Goal: Transaction & Acquisition: Subscribe to service/newsletter

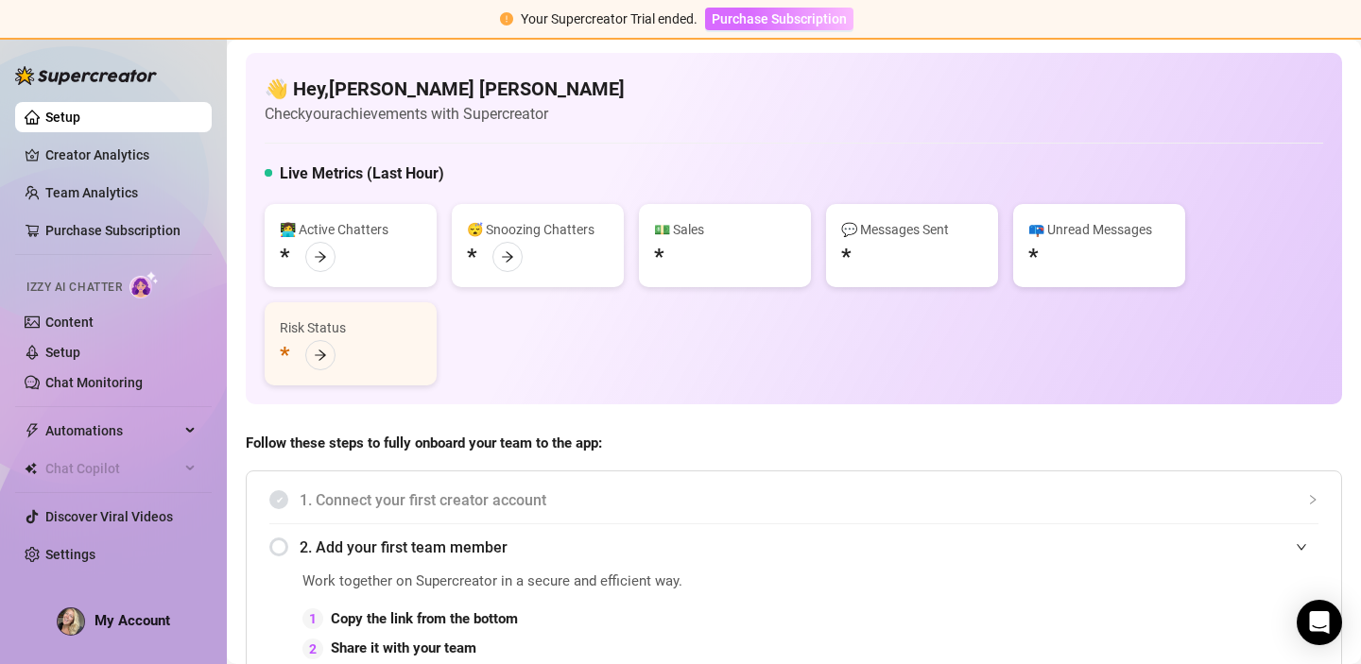
click at [822, 19] on span "Purchase Subscription" at bounding box center [778, 18] width 135 height 15
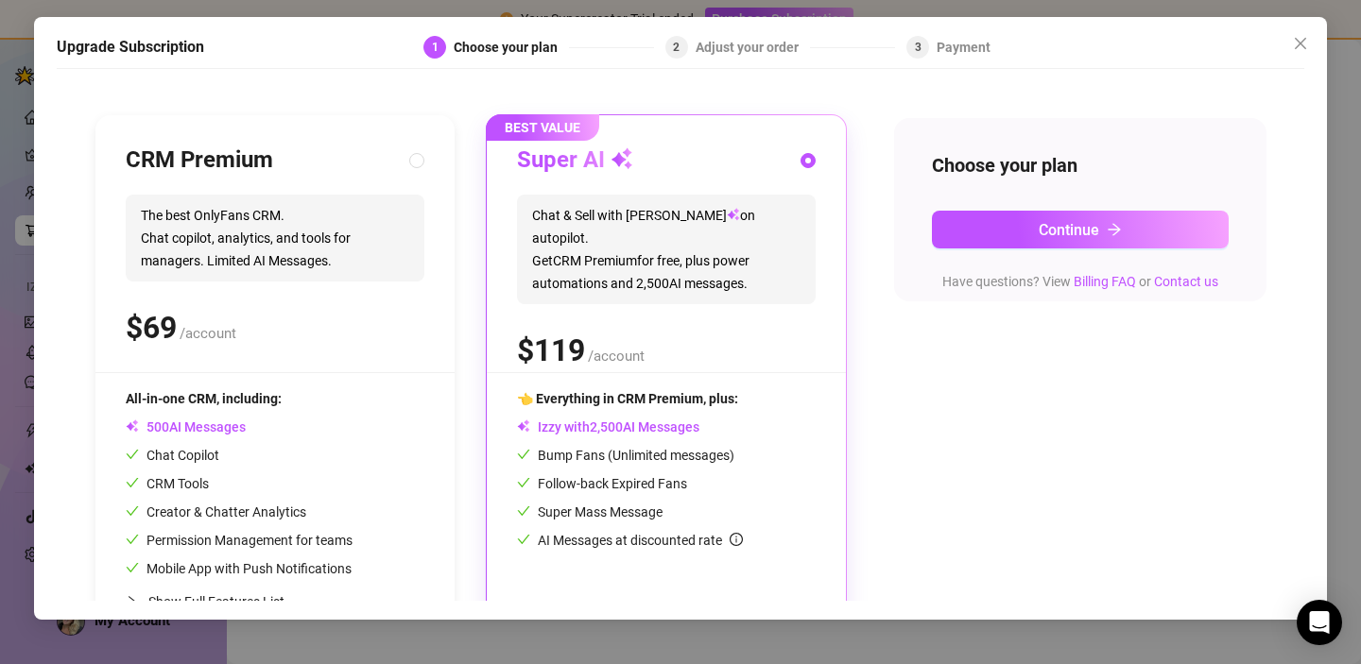
scroll to position [146, 0]
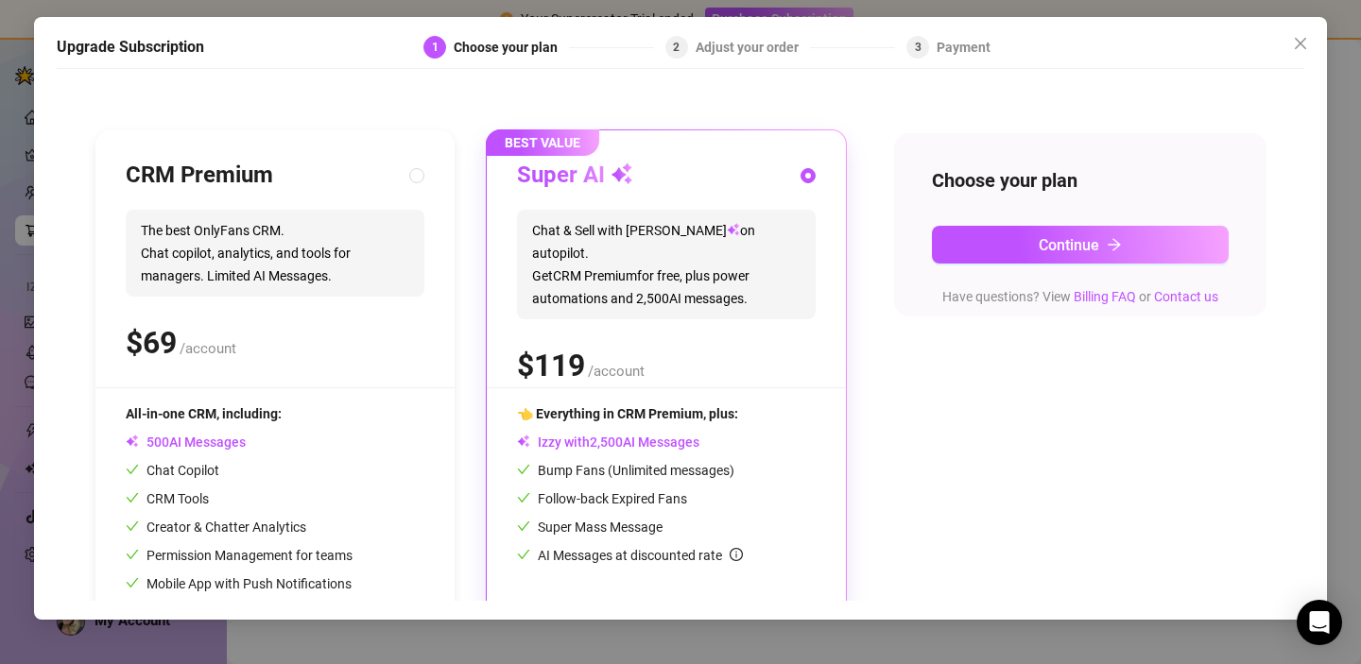
click at [784, 488] on div "Follow-back Expired Fans" at bounding box center [666, 498] width 299 height 21
click at [1011, 252] on button "Continue" at bounding box center [1080, 245] width 297 height 38
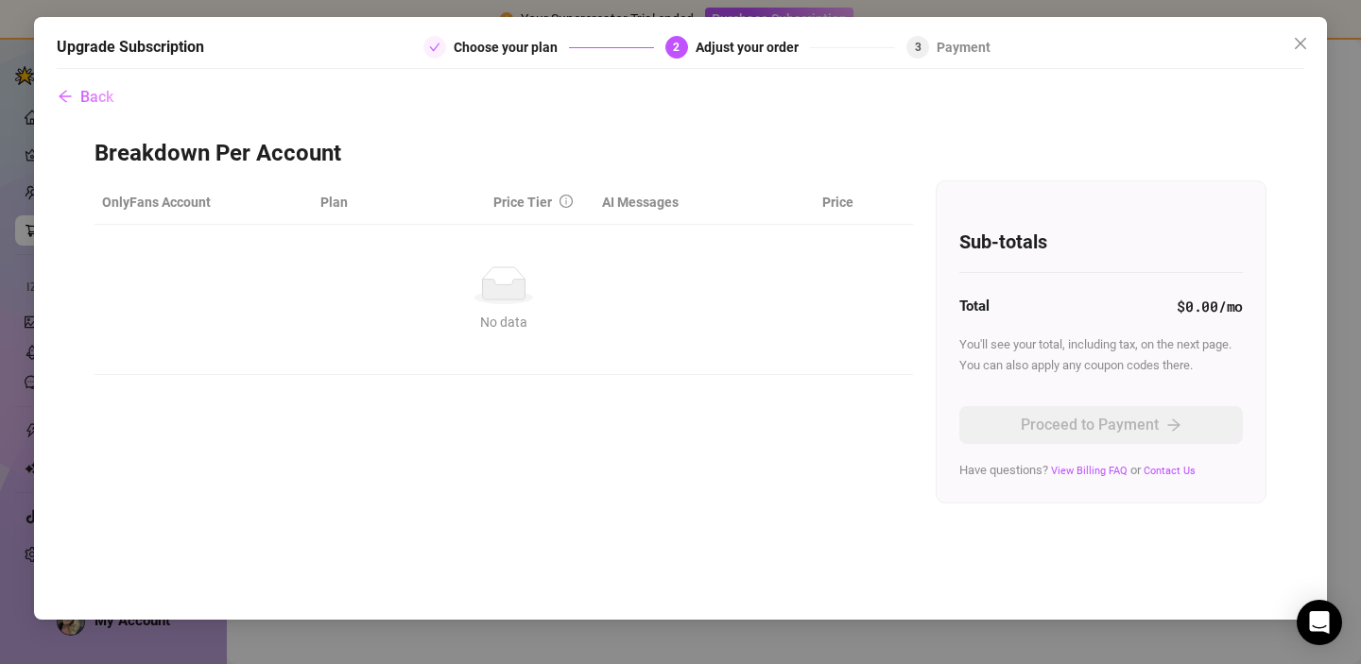
scroll to position [0, 0]
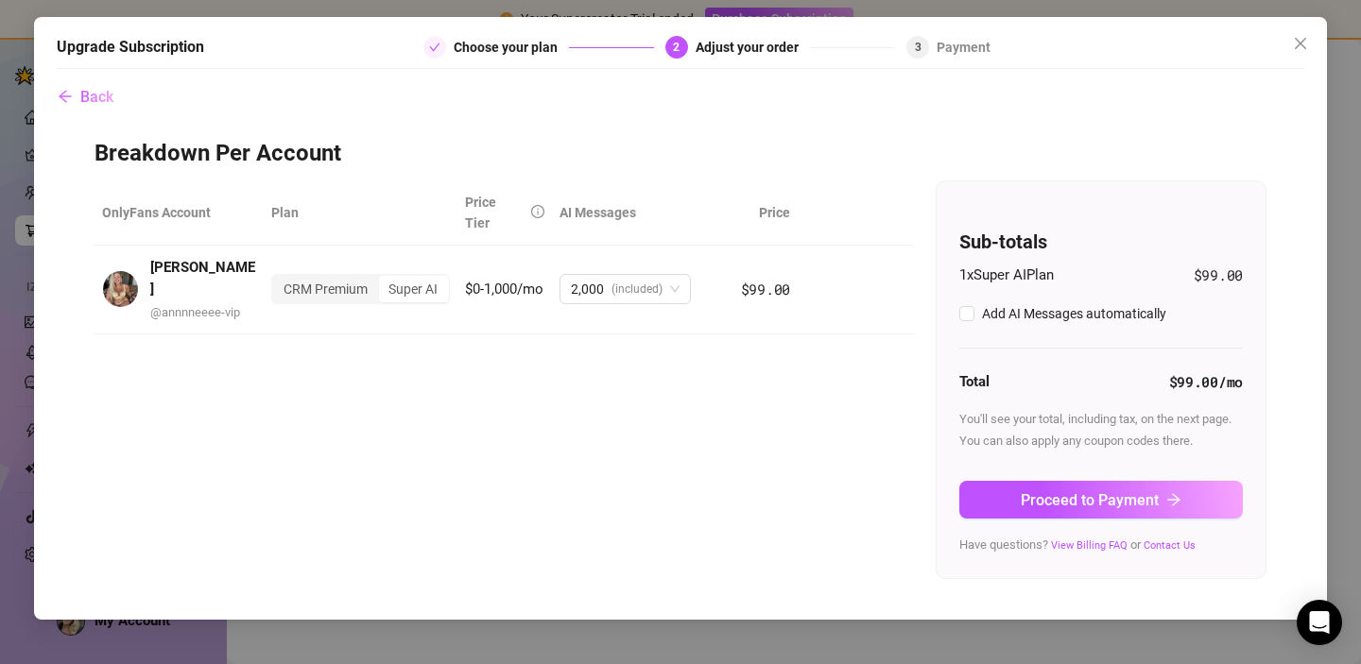
checkbox input "true"
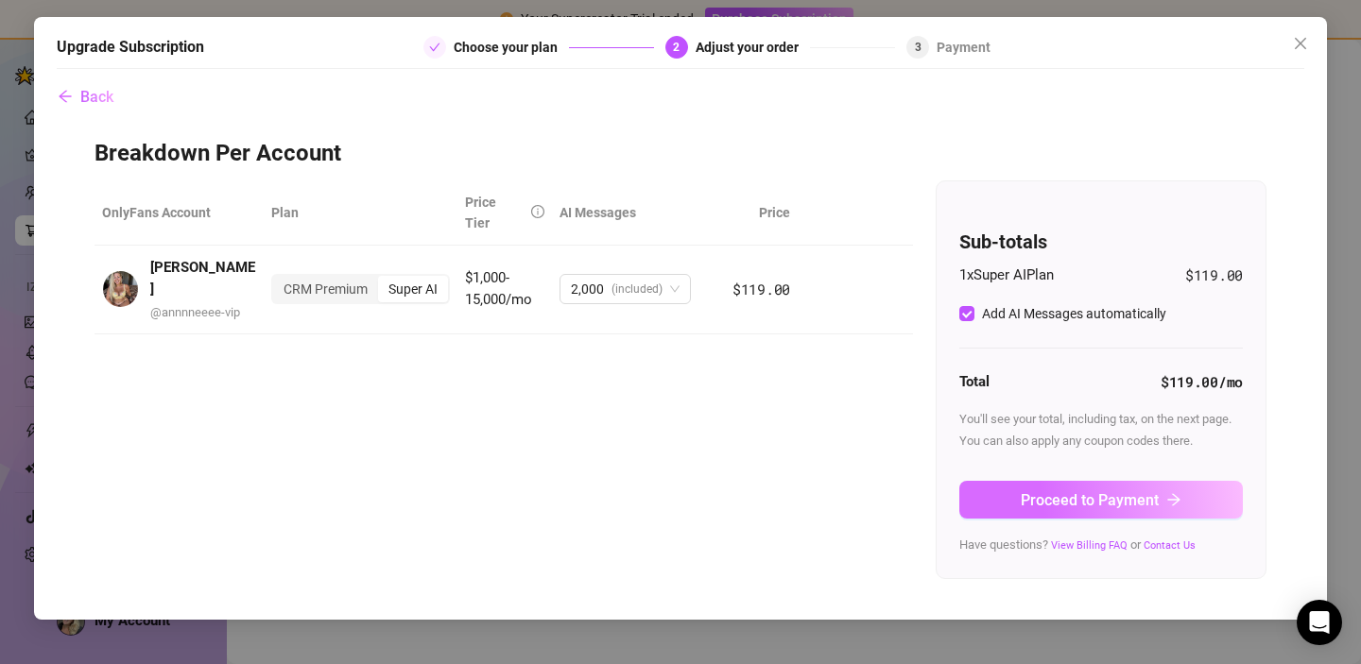
click at [1074, 499] on span "Proceed to Payment" at bounding box center [1089, 500] width 138 height 18
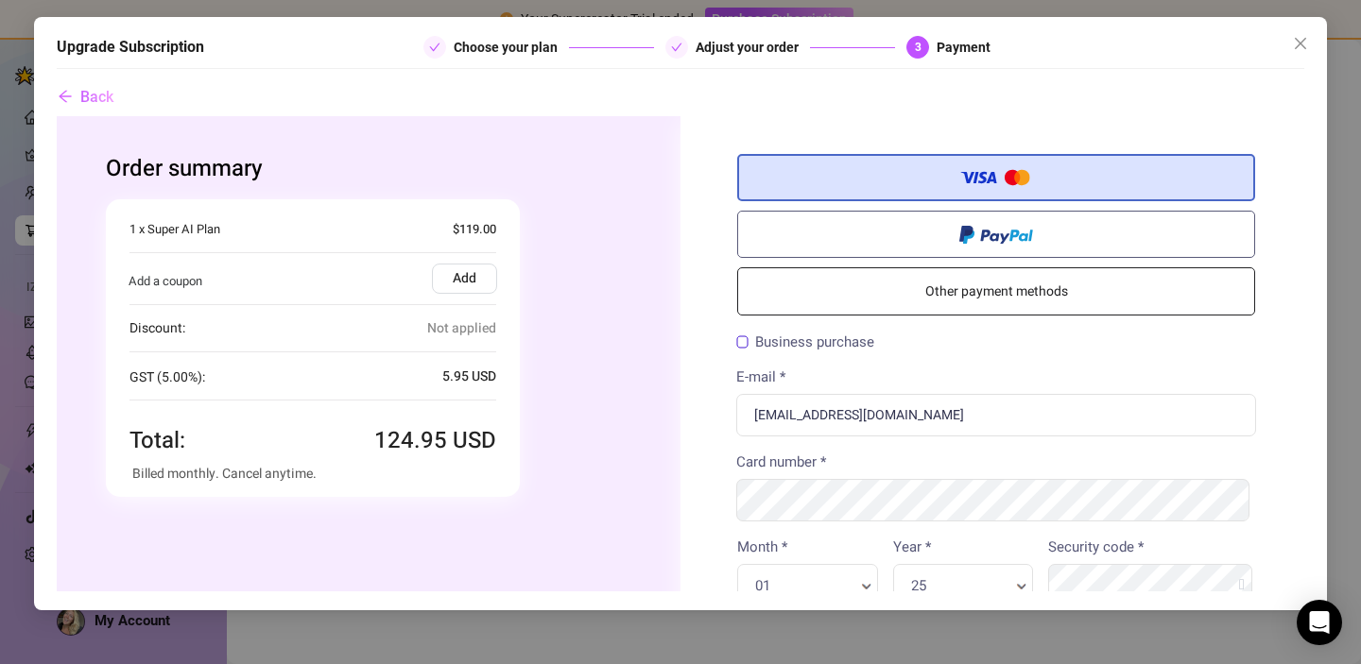
click at [472, 279] on label "Add" at bounding box center [464, 278] width 65 height 30
click at [57, 115] on input "Add" at bounding box center [57, 115] width 0 height 0
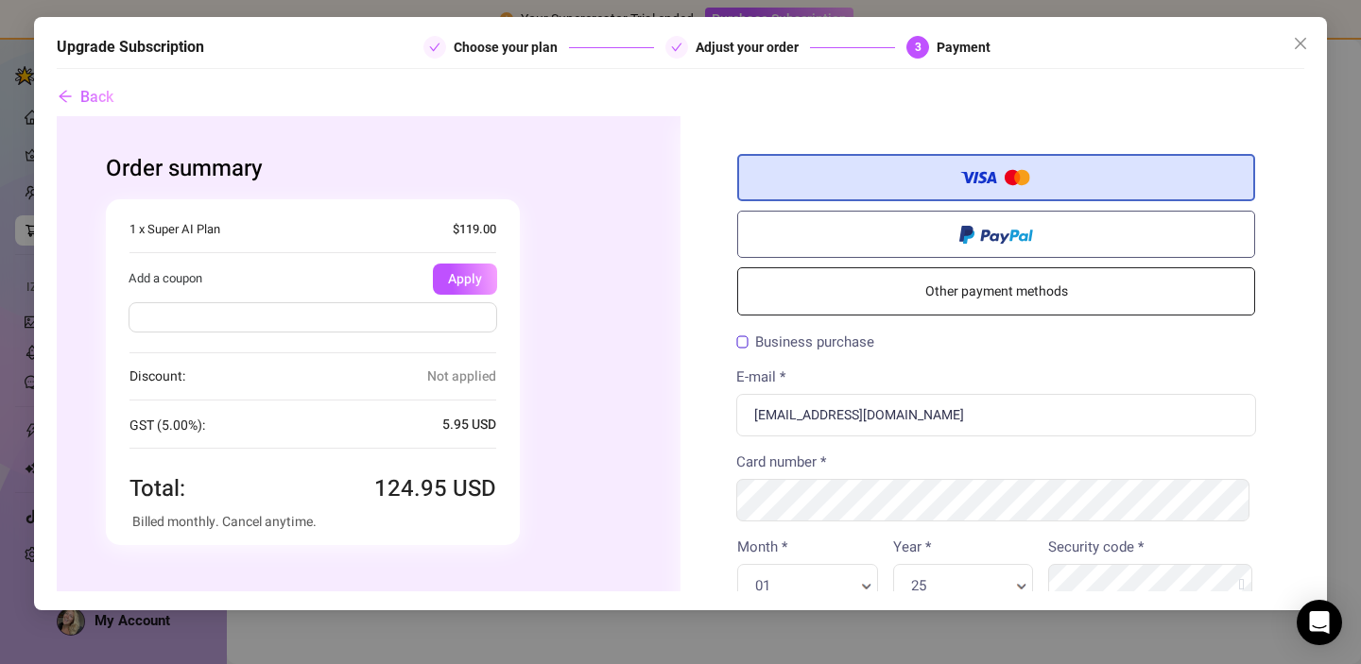
click at [285, 317] on input "text" at bounding box center [312, 316] width 368 height 30
paste input "ALANAH70OFF"
type input "ALANAH70OFF"
click at [873, 297] on link "Other payment methods" at bounding box center [996, 290] width 518 height 48
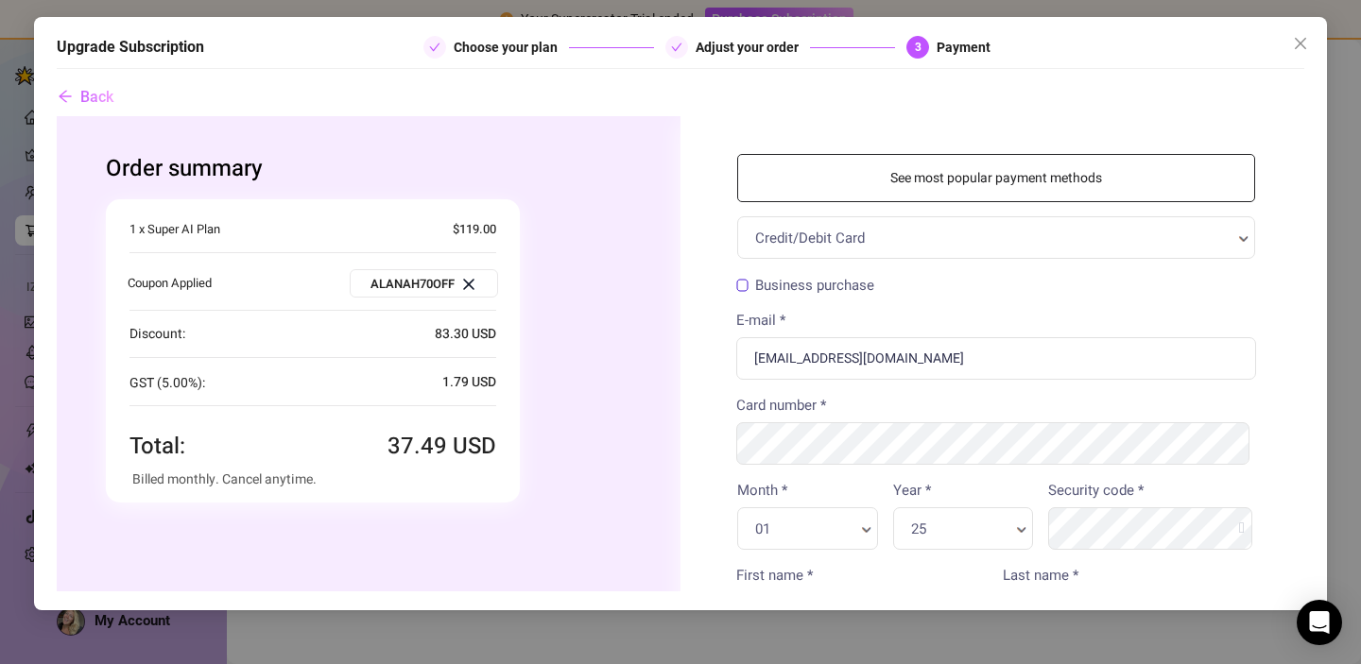
click at [895, 179] on link "See most popular payment methods" at bounding box center [996, 177] width 518 height 48
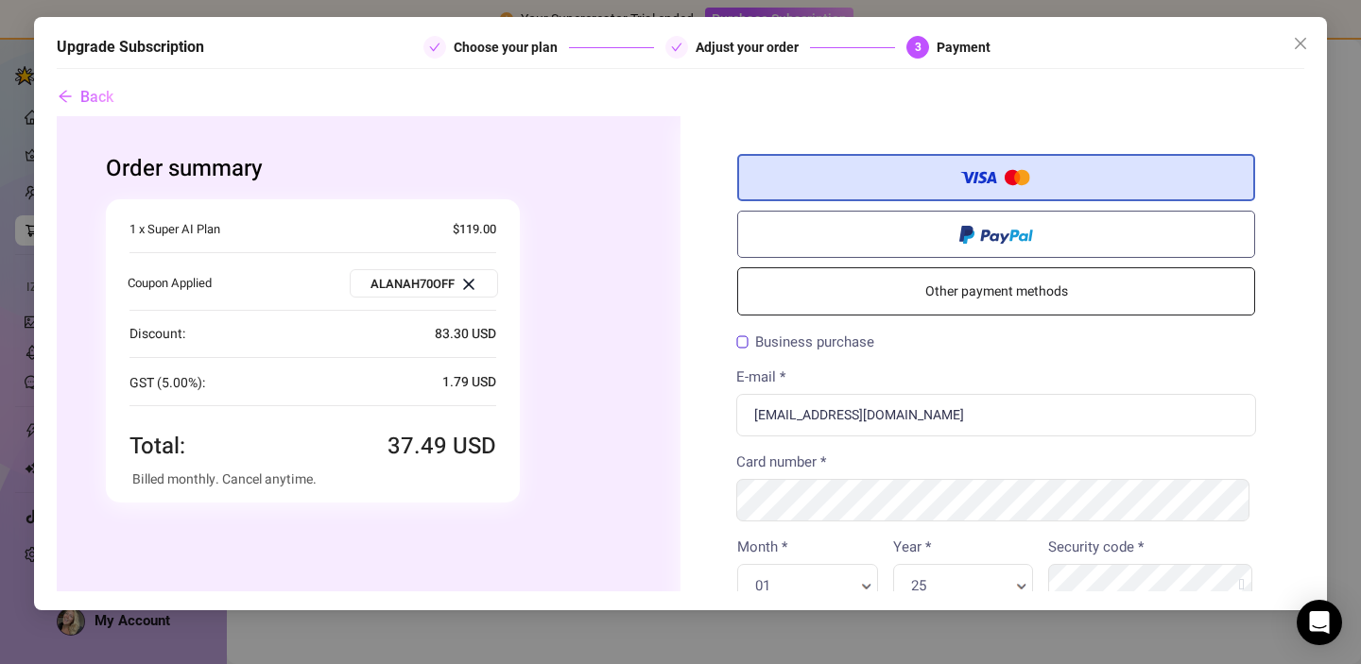
click at [725, 136] on div "Credit/Debit Card Other payment methods Billing Information Business purchase" at bounding box center [995, 666] width 631 height 1103
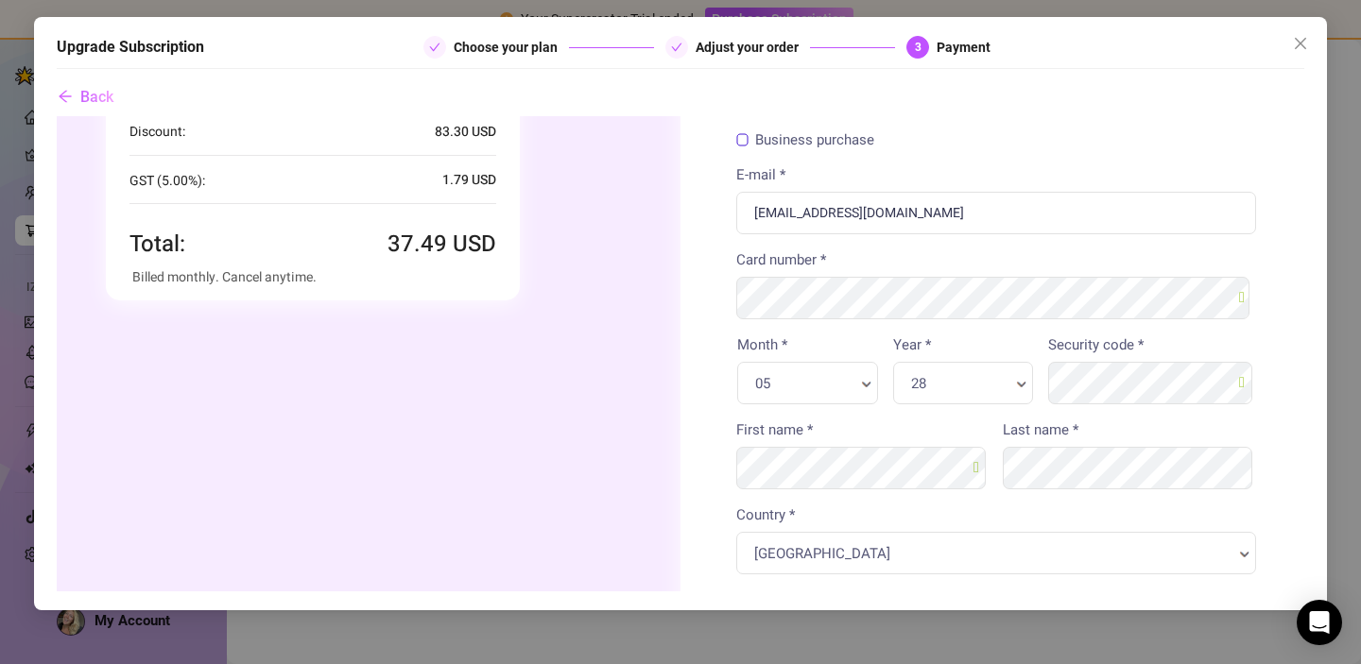
scroll to position [588, 0]
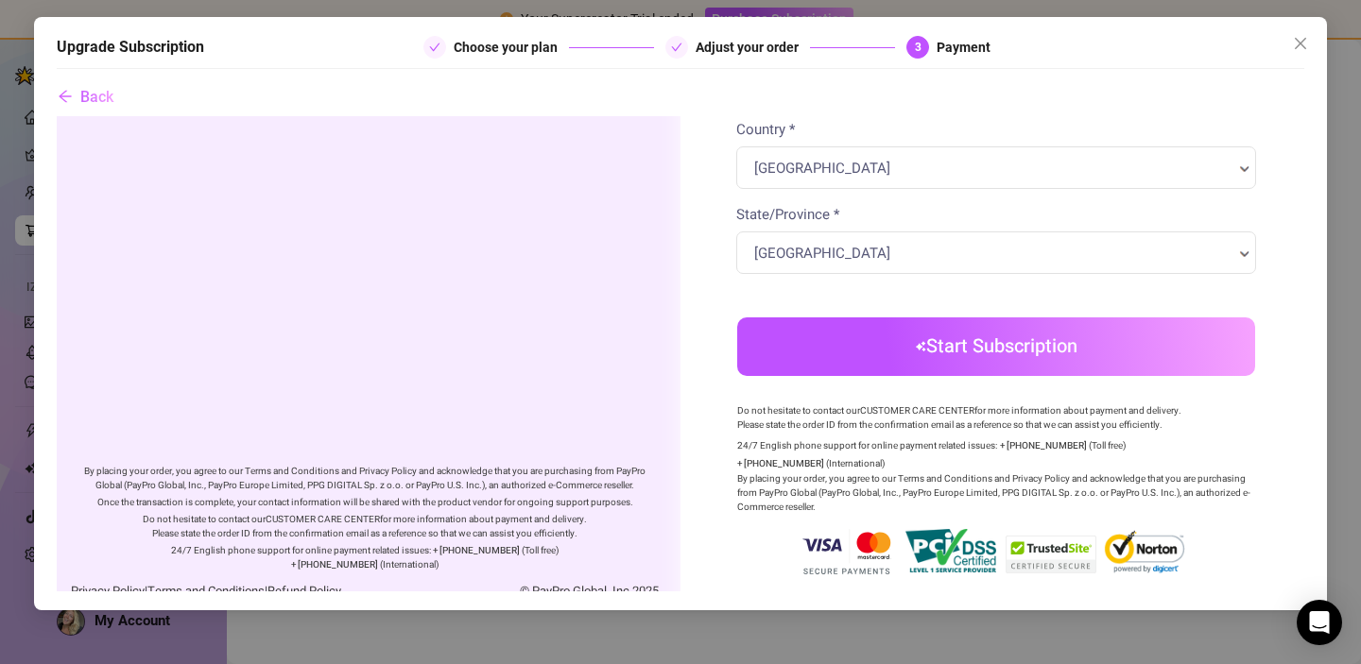
type button "True"
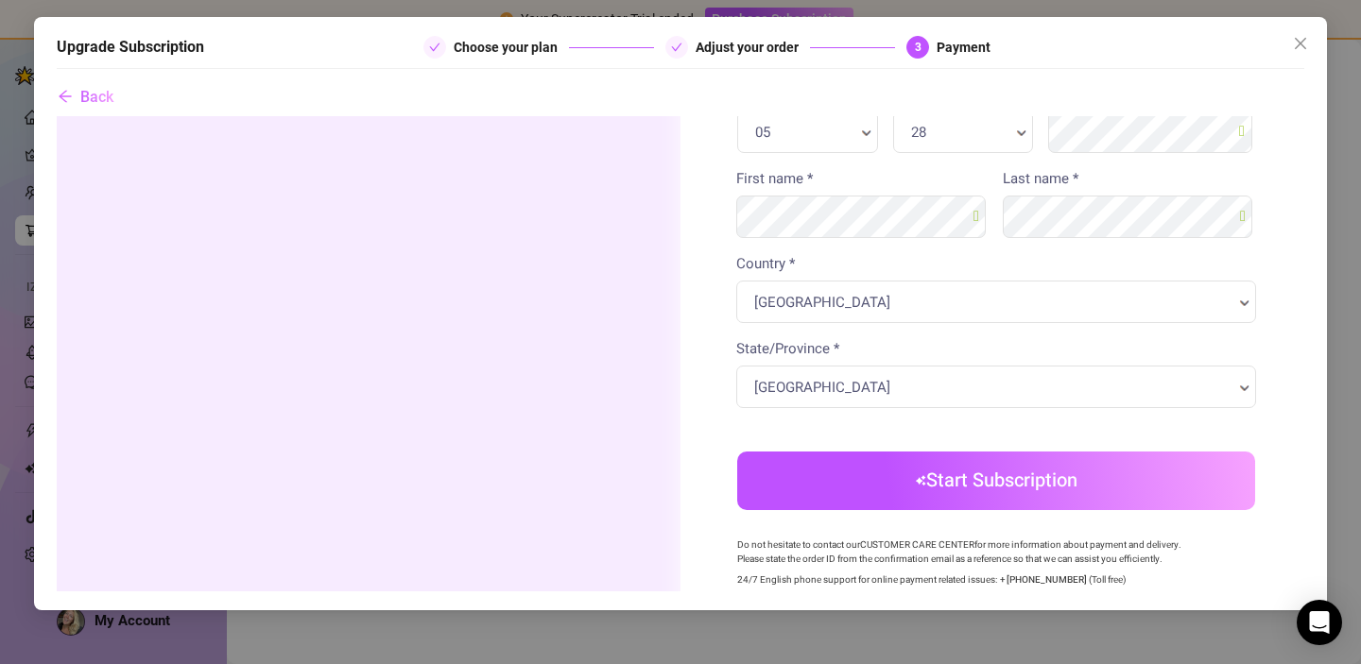
scroll to position [438, 0]
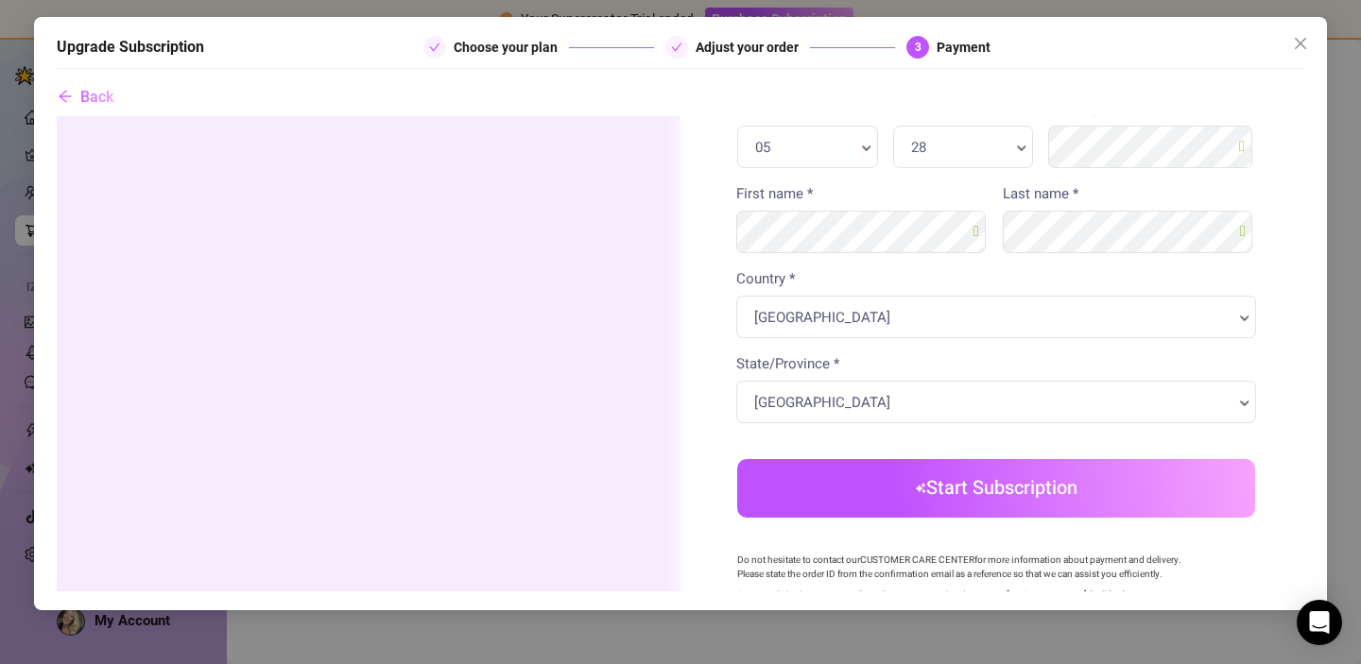
click at [954, 489] on button "Start Subscription" at bounding box center [996, 487] width 518 height 59
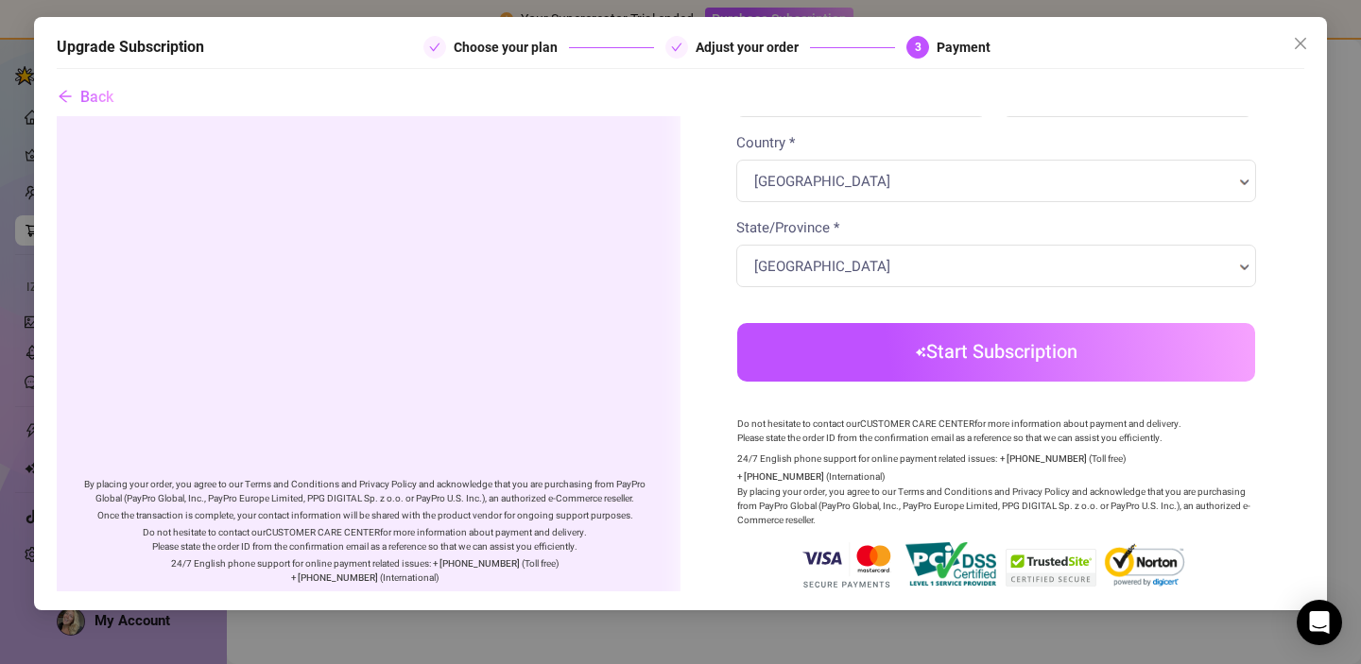
scroll to position [642, 0]
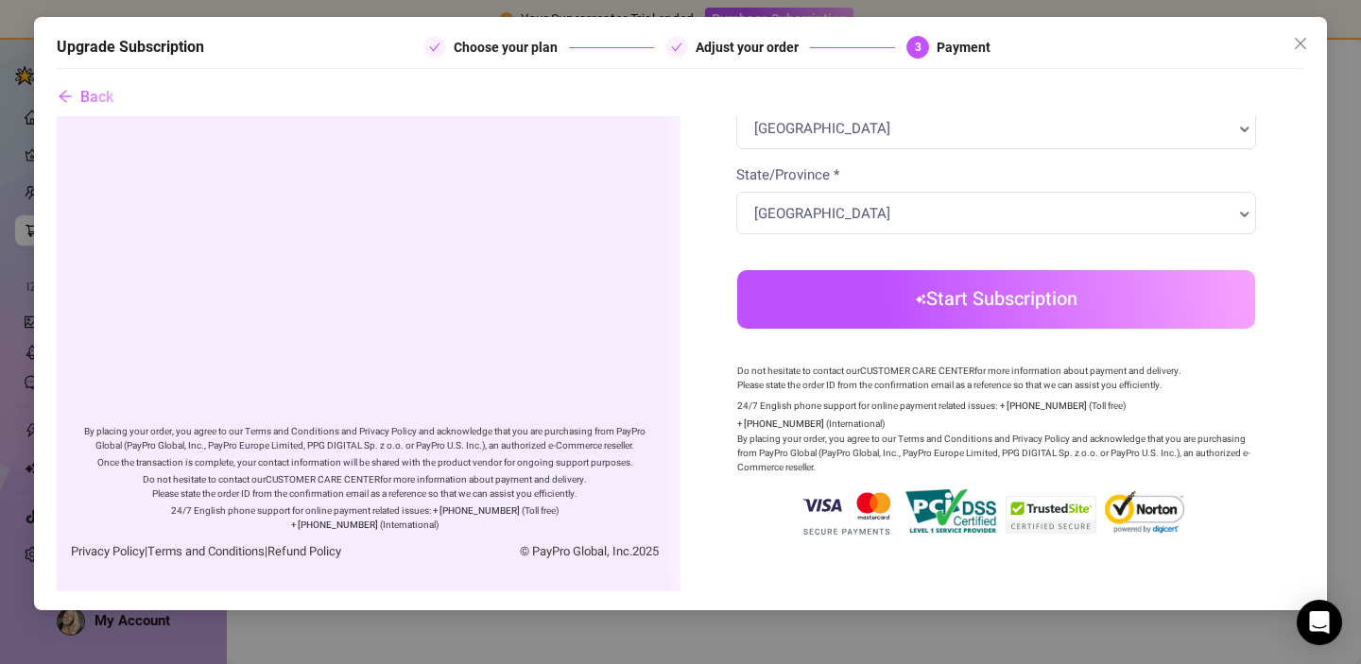
click at [921, 282] on button "Start Subscription" at bounding box center [996, 298] width 518 height 59
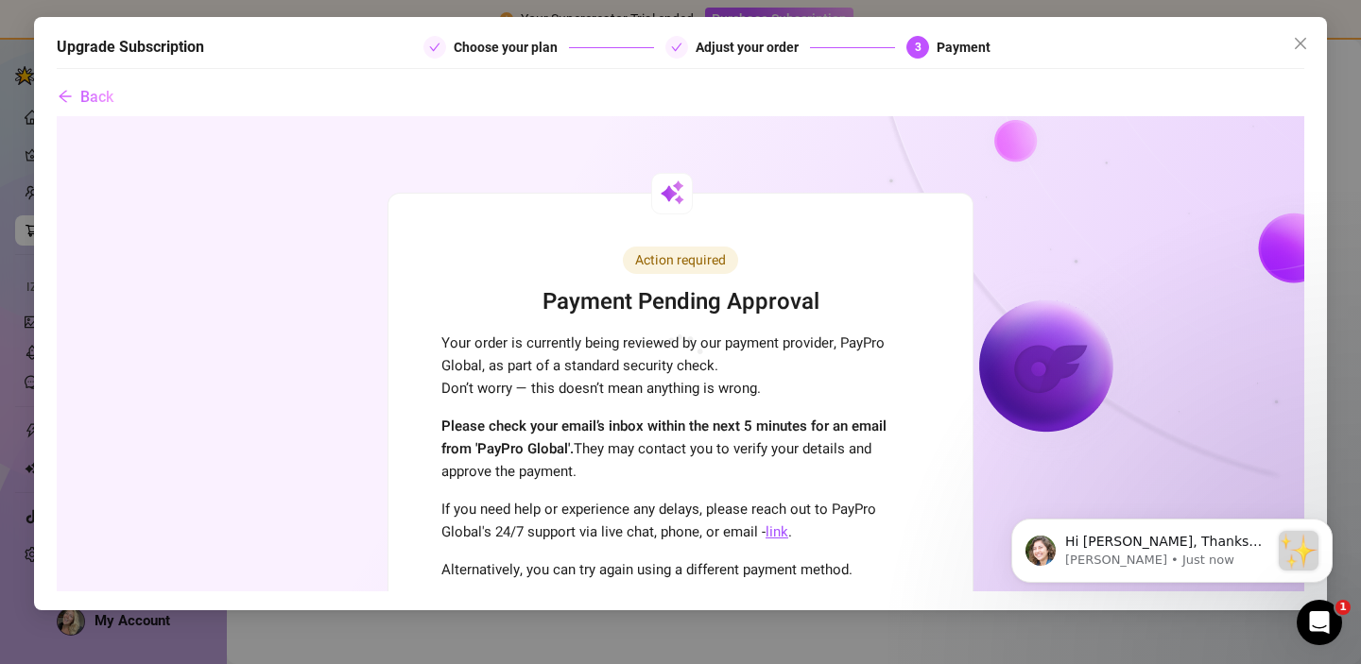
scroll to position [0, 0]
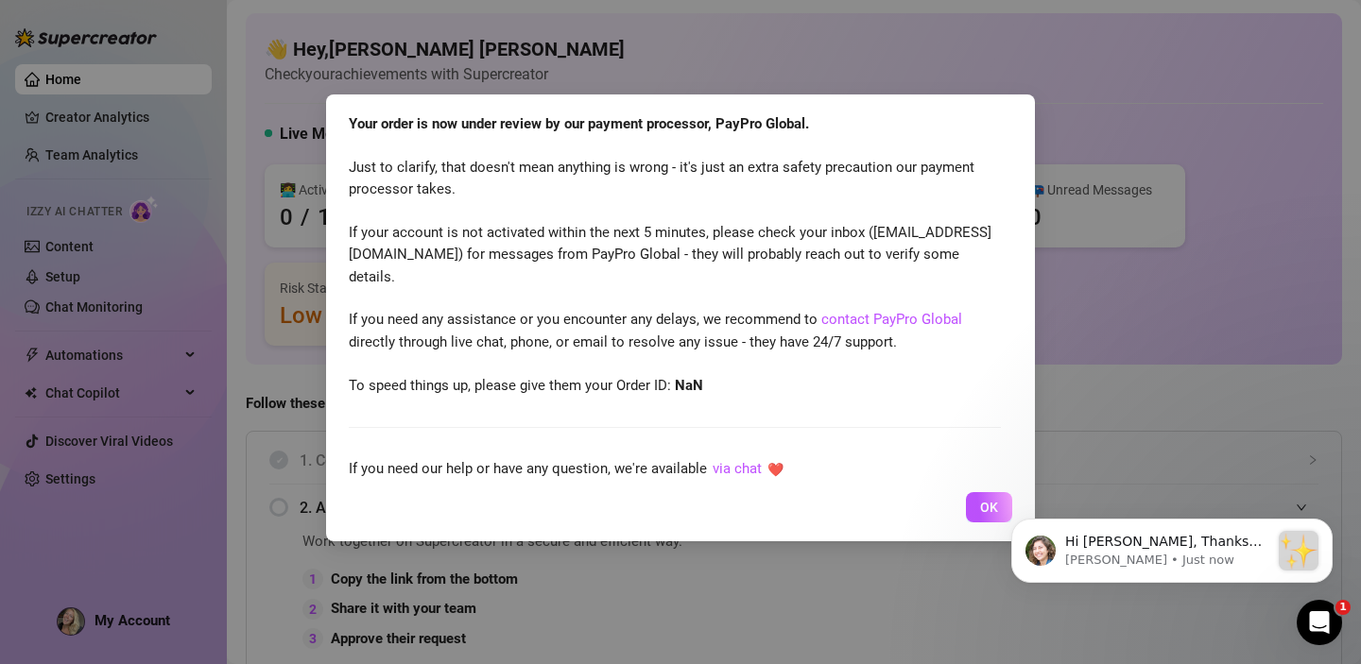
click html "Hi Anne, Thanks for purchasing Supercreator! :sparkles: Your order is now under…"
drag, startPoint x: 789, startPoint y: 596, endPoint x: 810, endPoint y: 573, distance: 31.5
click at [789, 597] on div "Your order is now under review by our payment processor, PayPro Global. Just to…" at bounding box center [680, 332] width 1361 height 664
click at [977, 507] on button "OK" at bounding box center [989, 507] width 46 height 30
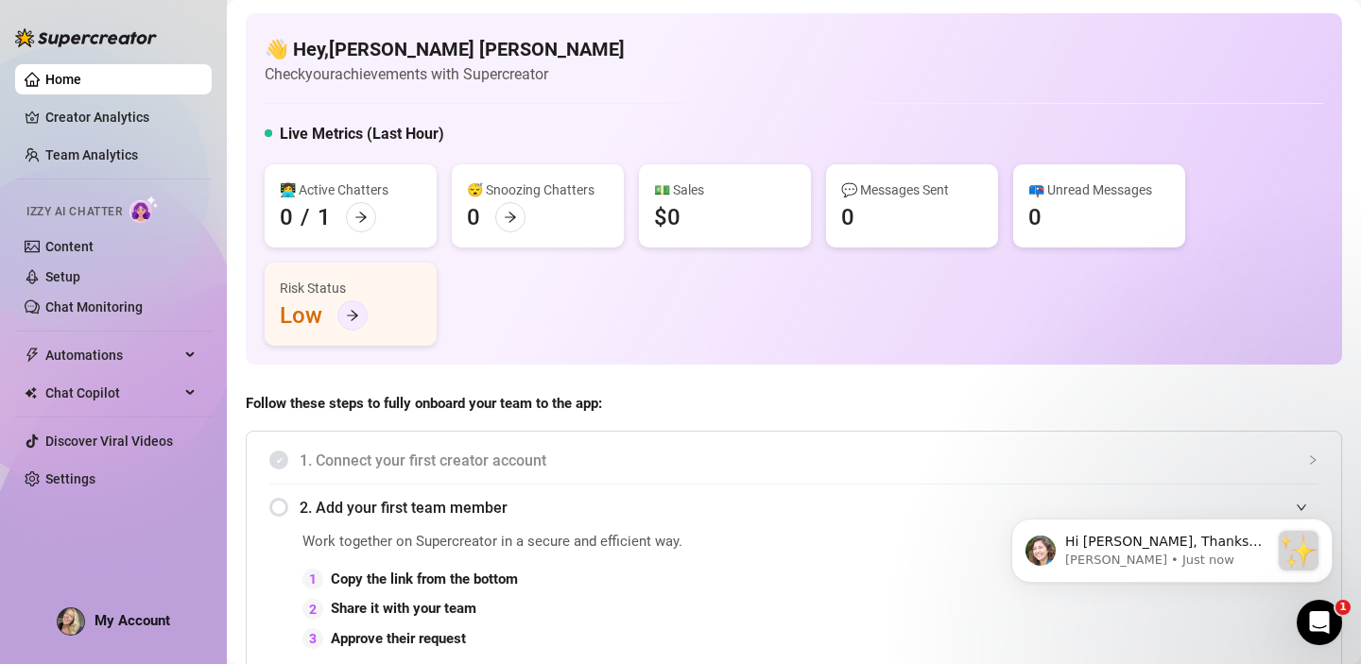
click at [350, 316] on icon "arrow-right" at bounding box center [352, 316] width 11 height 10
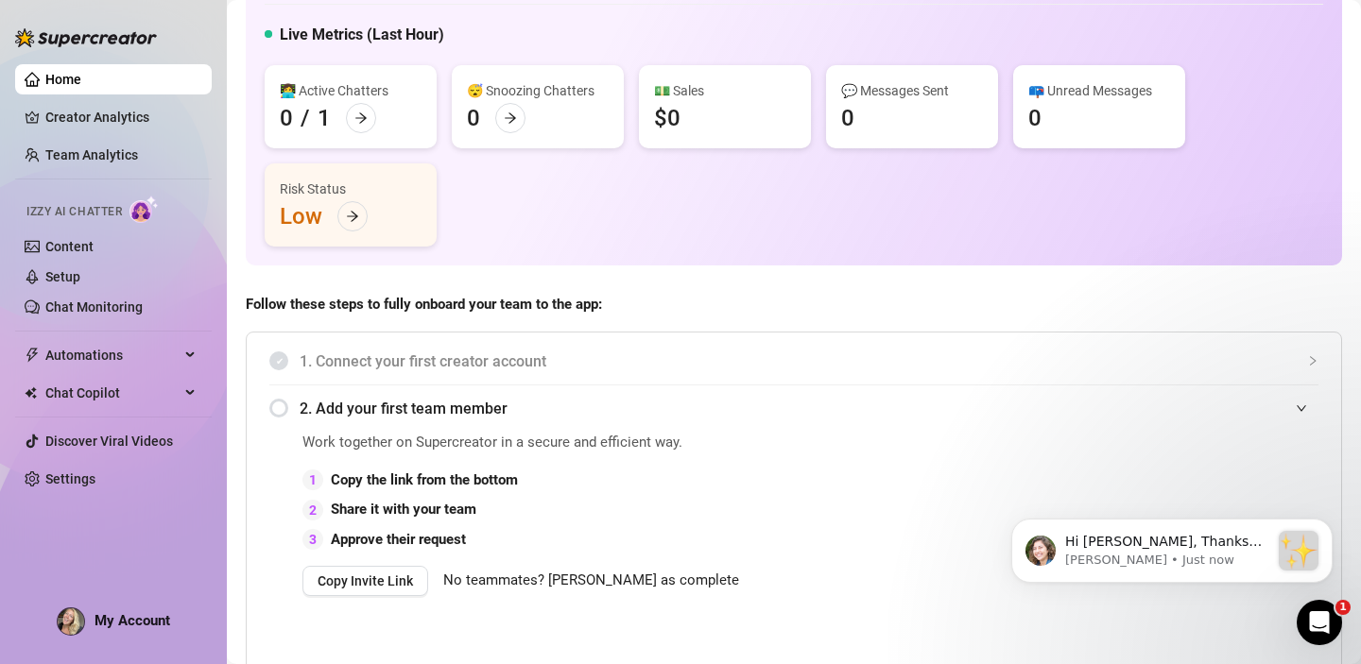
scroll to position [83, 0]
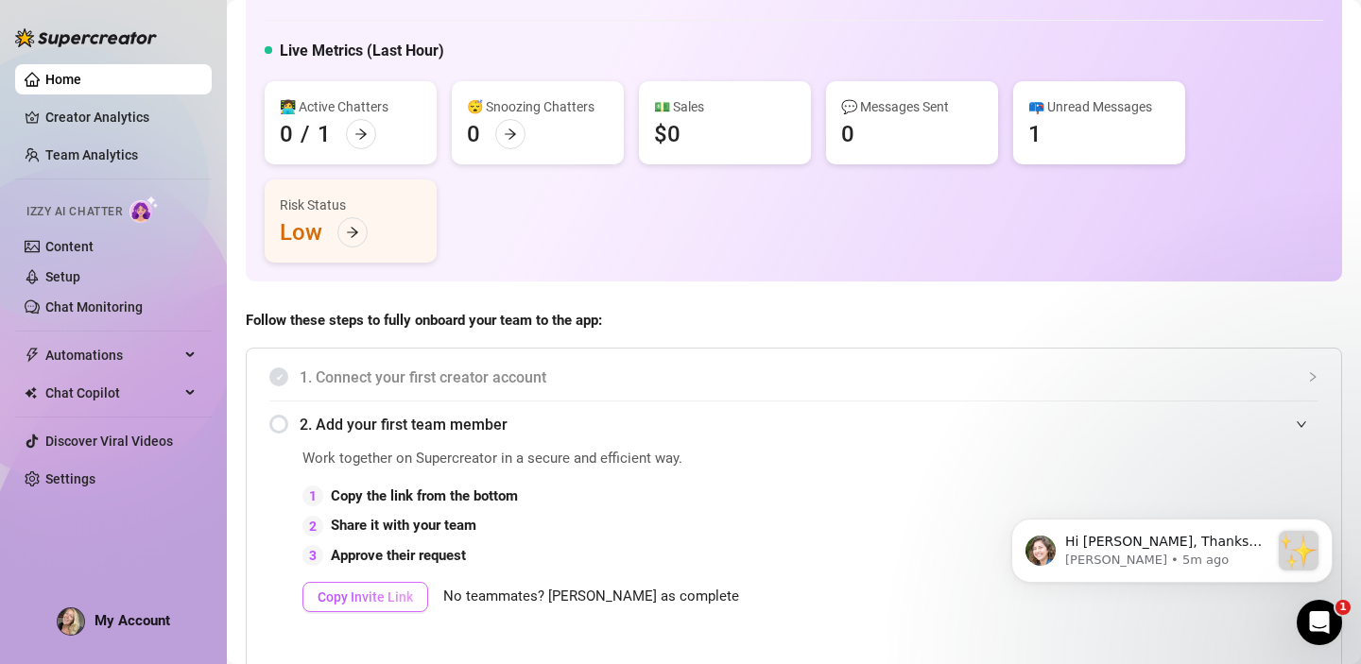
click at [384, 593] on span "Copy Invite Link" at bounding box center [364, 597] width 95 height 15
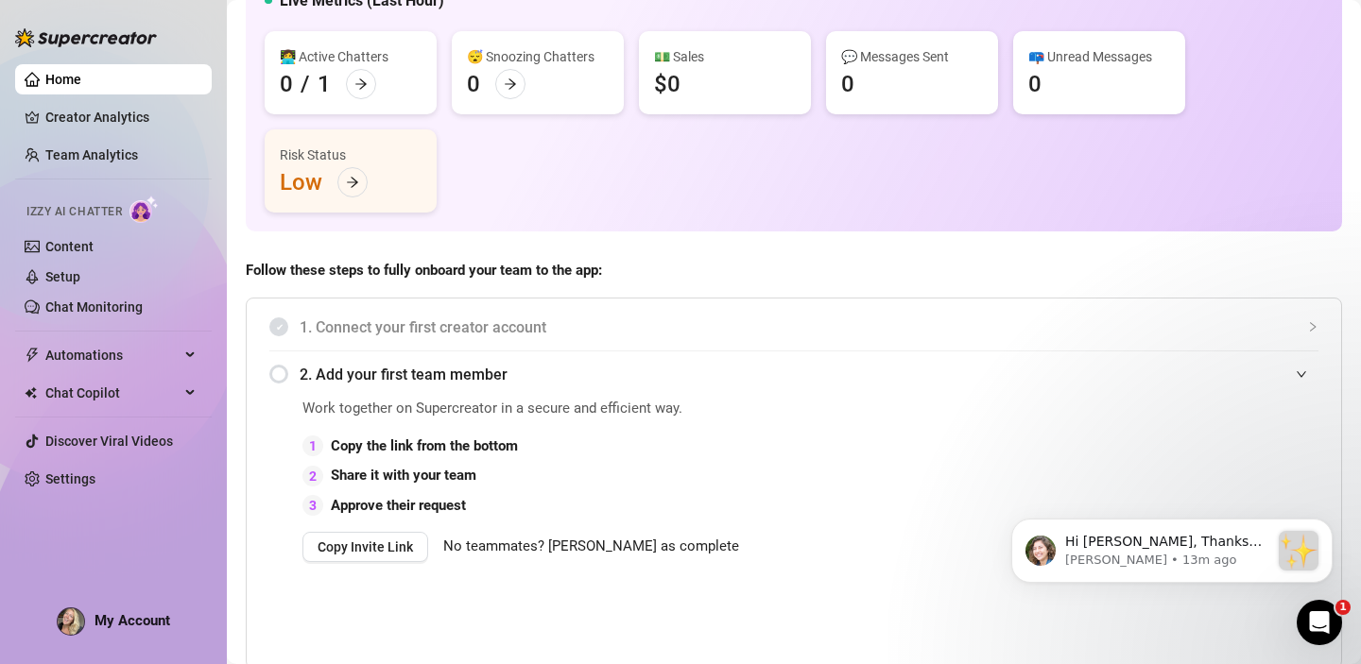
scroll to position [0, 0]
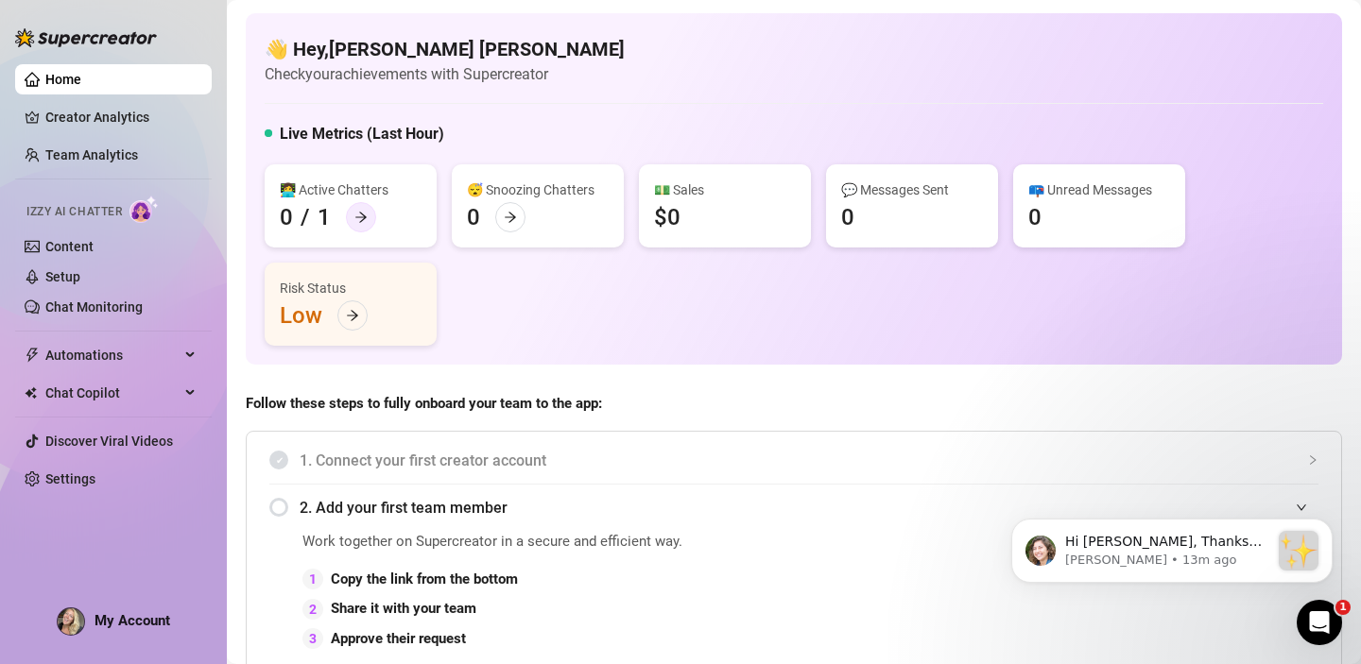
click at [355, 218] on icon "arrow-right" at bounding box center [360, 217] width 13 height 13
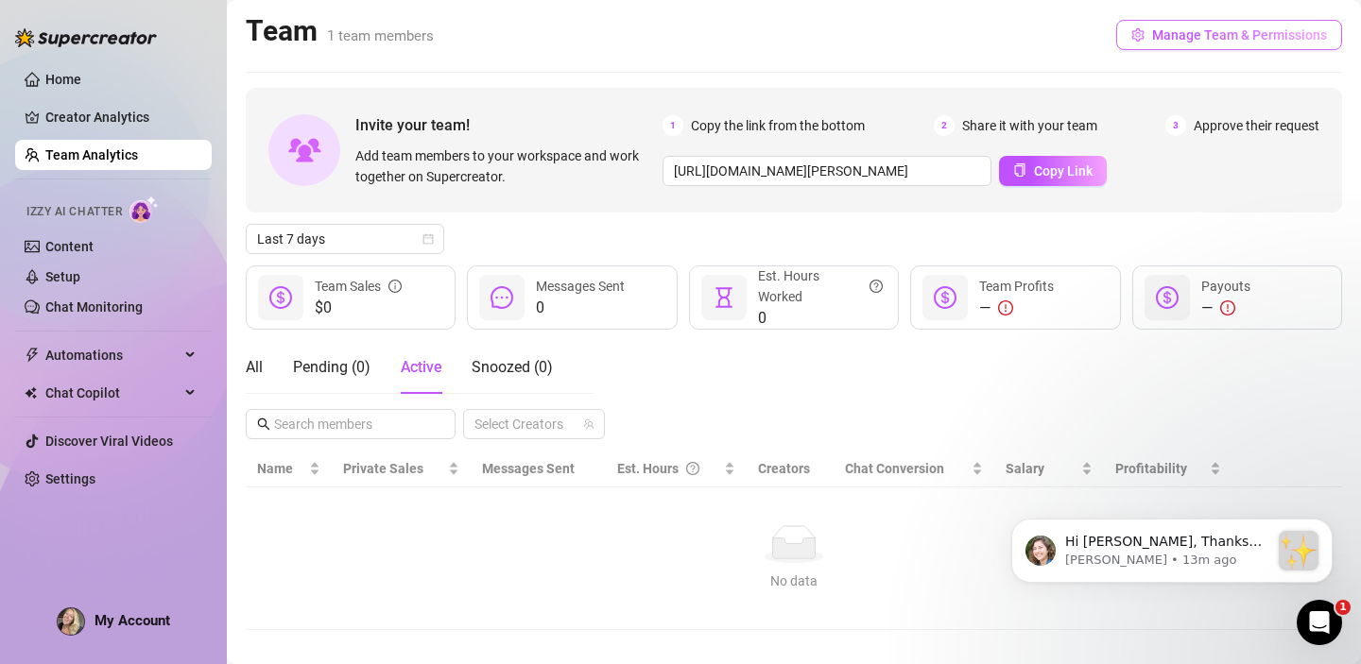
click at [1235, 36] on span "Manage Team & Permissions" at bounding box center [1239, 34] width 175 height 15
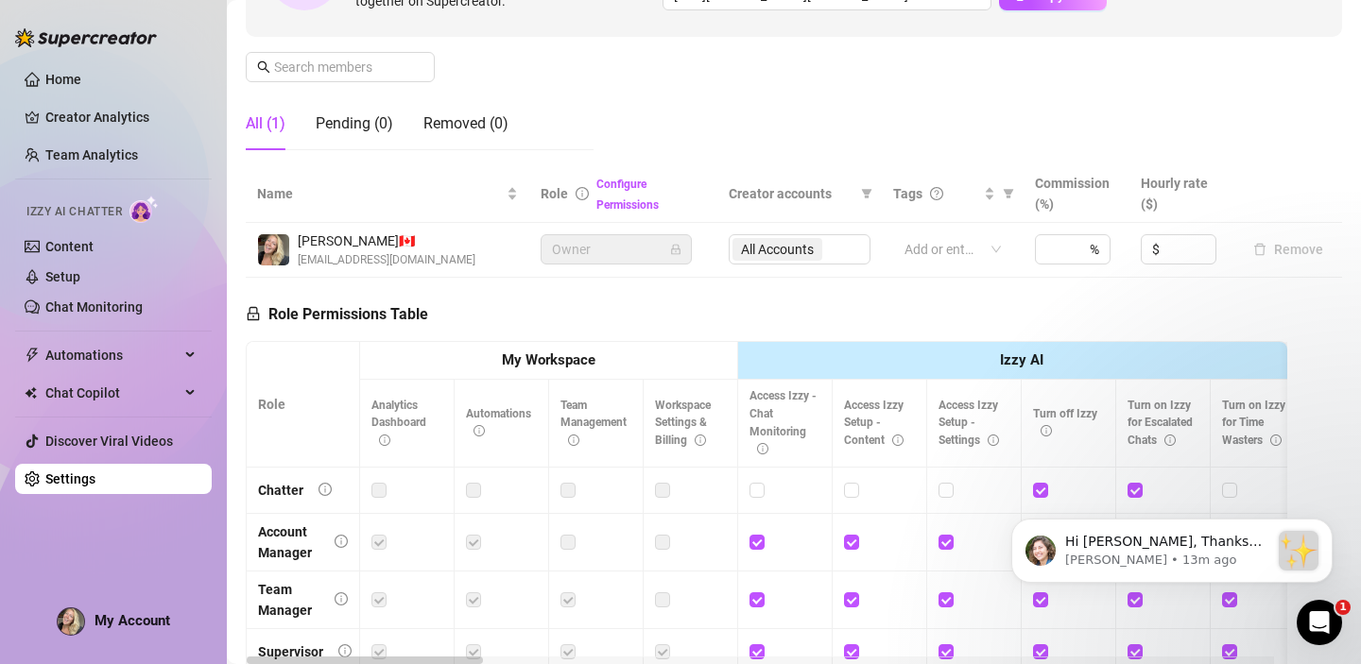
scroll to position [194, 0]
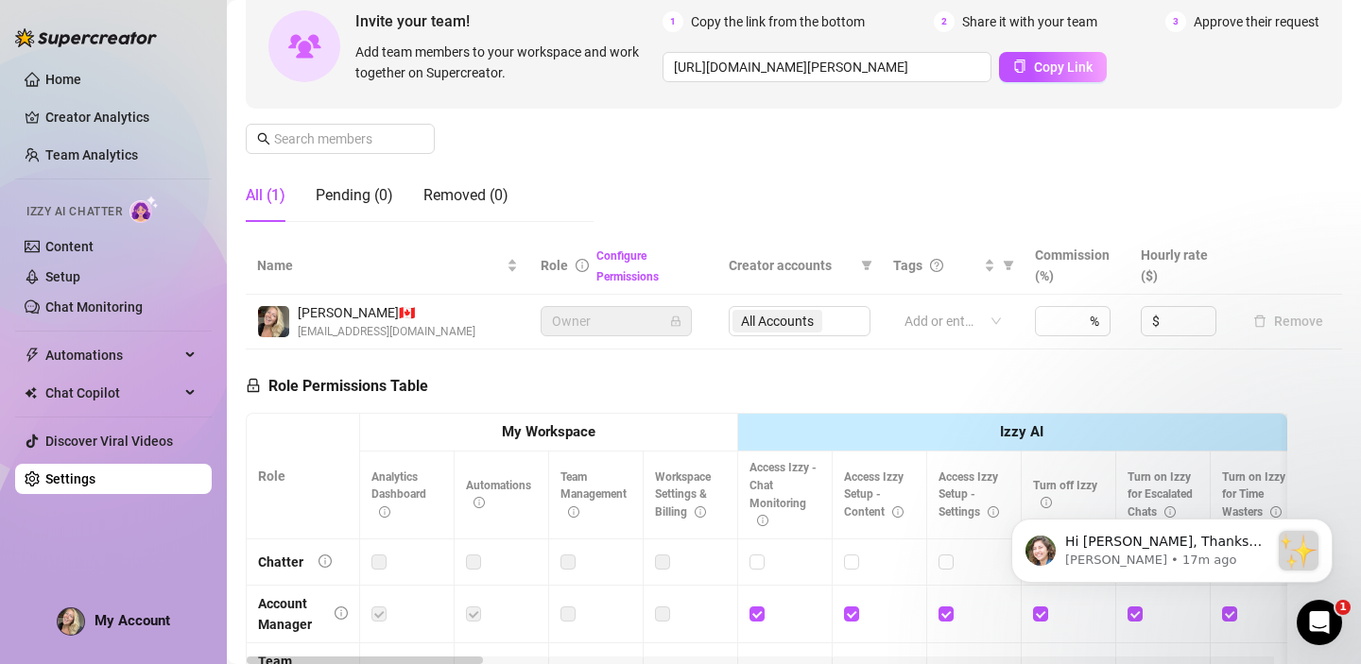
scroll to position [118, 0]
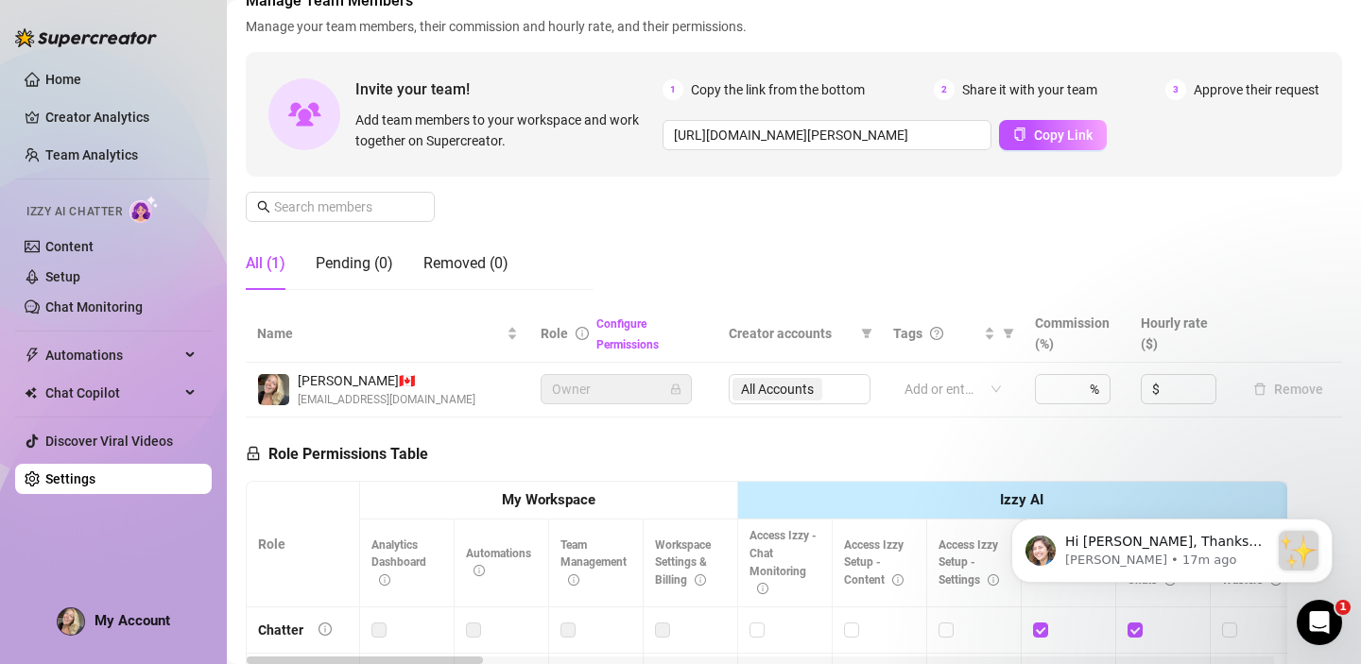
click at [263, 274] on div "All (1)" at bounding box center [266, 263] width 40 height 23
click at [96, 116] on link "Creator Analytics" at bounding box center [120, 117] width 151 height 30
